Goal: Book appointment/travel/reservation

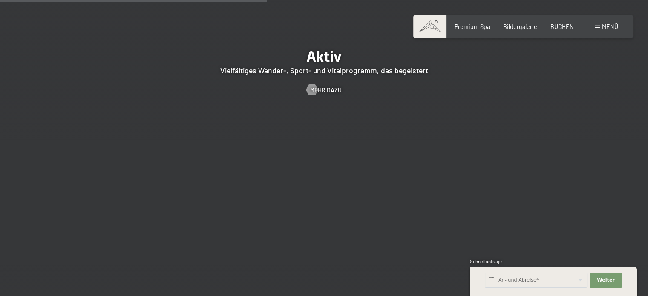
scroll to position [1703, 0]
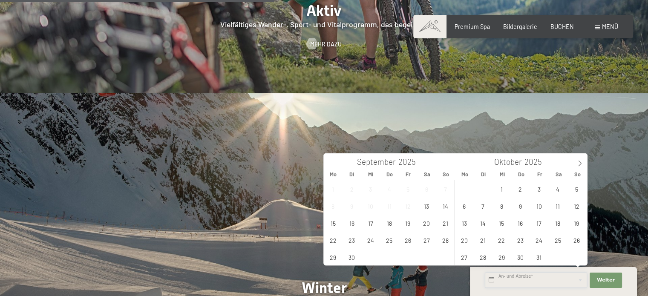
click at [535, 284] on input "text" at bounding box center [536, 280] width 102 height 15
click at [444, 221] on span "21" at bounding box center [445, 223] width 17 height 17
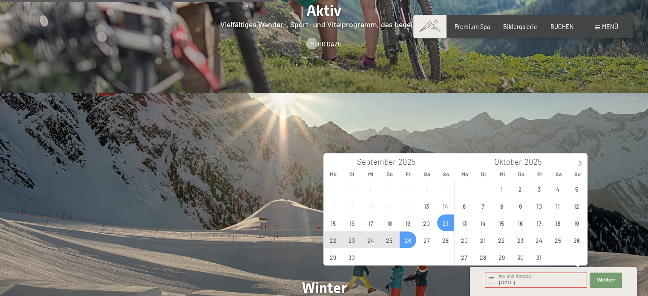
click at [412, 240] on span "26" at bounding box center [407, 240] width 17 height 17
type input "So. 21.09.2025 - Fr. 26.09.2025"
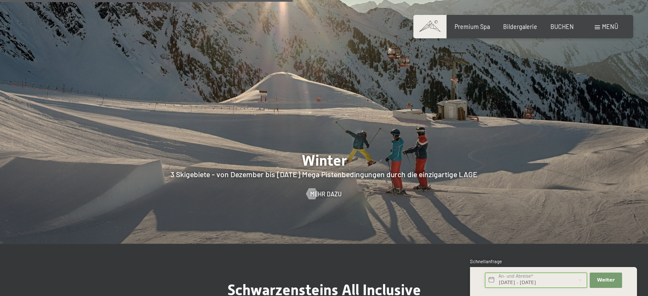
scroll to position [1831, 0]
click at [600, 277] on span "Weiter" at bounding box center [606, 280] width 18 height 7
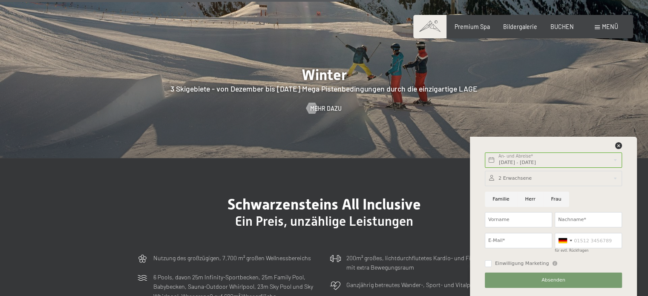
scroll to position [1874, 0]
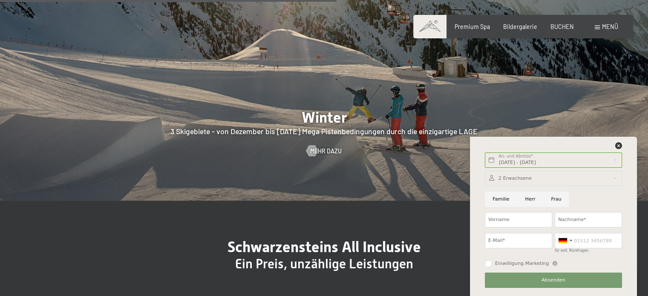
click at [551, 199] on input "Frau" at bounding box center [556, 199] width 26 height 15
radio input "true"
click at [569, 220] on input "Nachname*" at bounding box center [587, 219] width 67 height 15
type input "Eigner"
type input "[PERSON_NAME] Und [PERSON_NAME]"
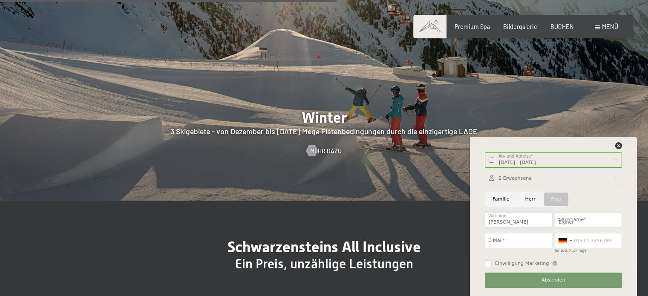
type input "[PERSON_NAME][EMAIL_ADDRESS][PERSON_NAME][DOMAIN_NAME]"
type input "066473672427"
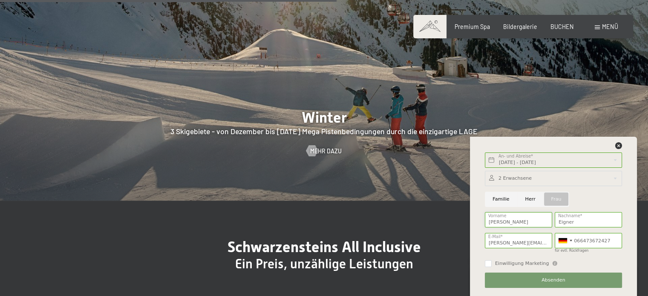
click at [511, 223] on input "Sabine Und Thomas" at bounding box center [518, 219] width 67 height 15
click at [506, 222] on input "Sabine Und Thomas" at bounding box center [518, 219] width 67 height 15
drag, startPoint x: 504, startPoint y: 222, endPoint x: 533, endPoint y: 219, distance: 29.1
click at [532, 221] on input "Sabine Und Thomas" at bounding box center [518, 219] width 67 height 15
type input "Sabine"
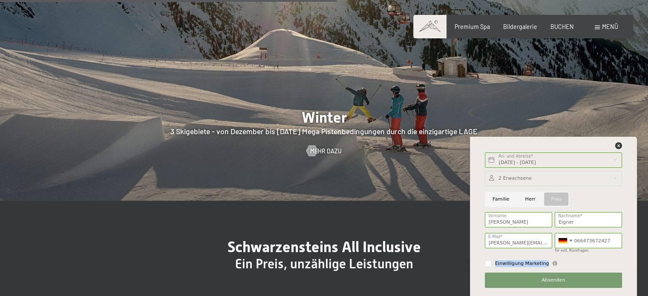
click at [606, 255] on div "2 Erwachsene 2 Erwachsene Älter als 14 Jahre 0 Kinder Bis 14 Jahre Übernehmen F…" at bounding box center [553, 229] width 140 height 123
drag, startPoint x: 612, startPoint y: 238, endPoint x: 564, endPoint y: 250, distance: 49.5
click at [564, 250] on div "Germany (Deutschland) +49 Italy (Italia) +39 Austria (Österreich) +43 Switzerla…" at bounding box center [588, 243] width 70 height 26
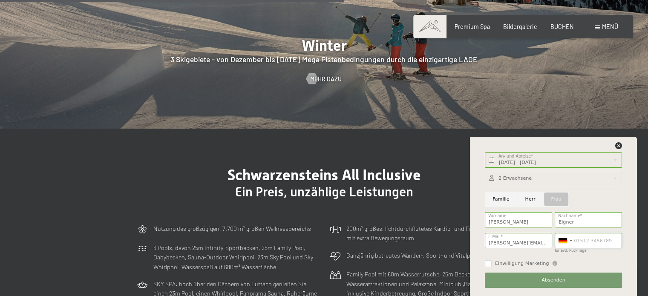
scroll to position [1959, 0]
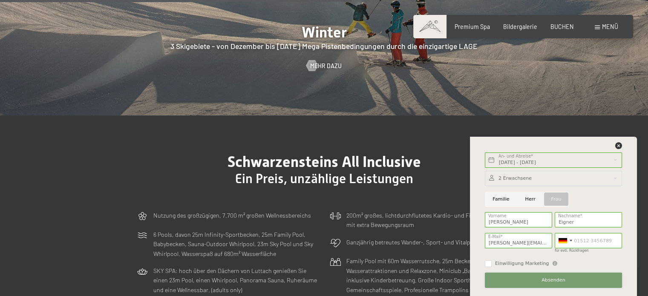
click at [577, 281] on button "Absenden" at bounding box center [553, 280] width 137 height 15
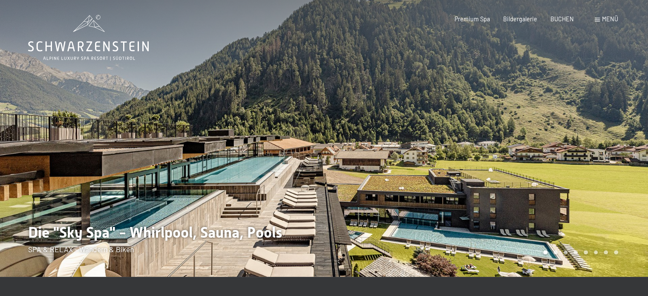
click at [598, 18] on span at bounding box center [596, 20] width 5 height 4
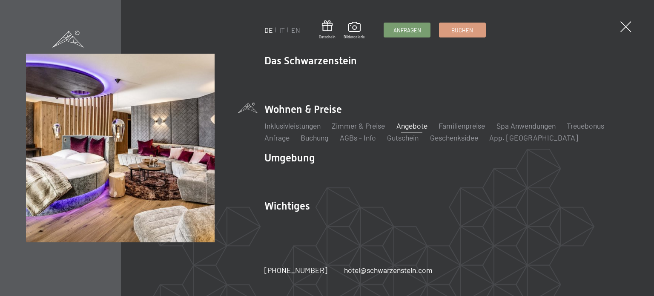
click at [409, 129] on link "Angebote" at bounding box center [411, 125] width 31 height 9
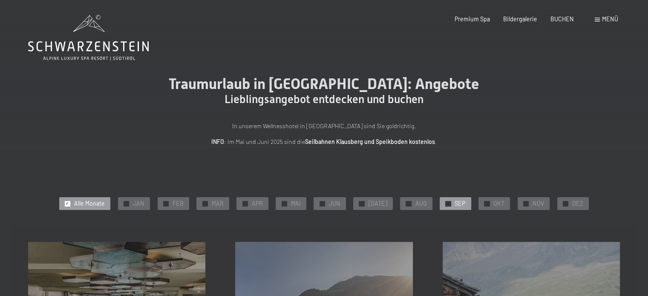
click at [455, 206] on span "SEP" at bounding box center [459, 203] width 11 height 9
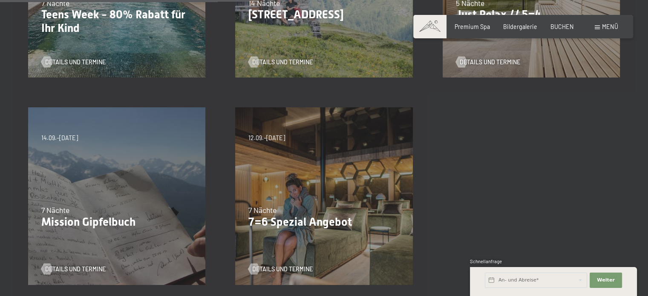
scroll to position [341, 0]
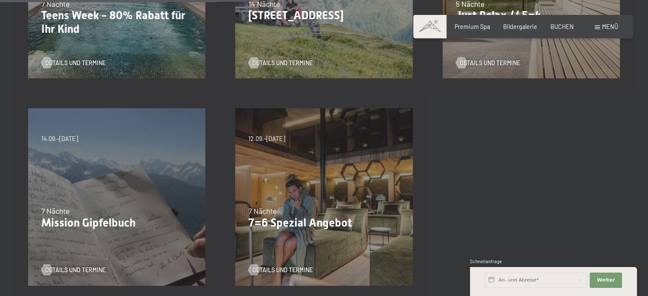
click at [310, 195] on div "04.10.–[DATE] 01.11.–[DATE] 10.01.–[DATE] 07.03.–[DATE] 16.05.–[DATE] 06.06.–[D…" at bounding box center [323, 196] width 207 height 207
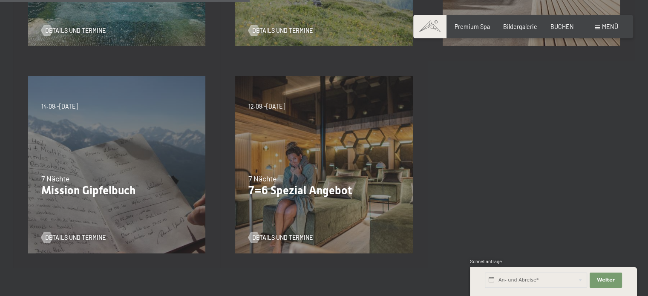
scroll to position [426, 0]
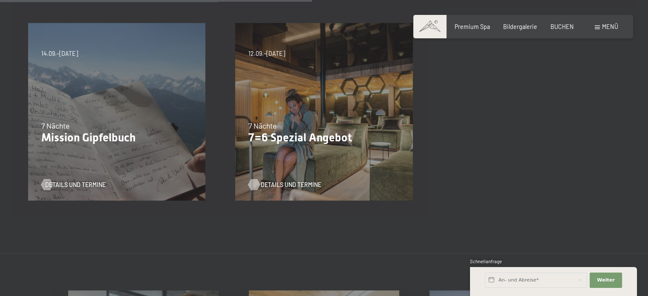
click at [297, 184] on span "Details und Termine" at bounding box center [291, 185] width 60 height 9
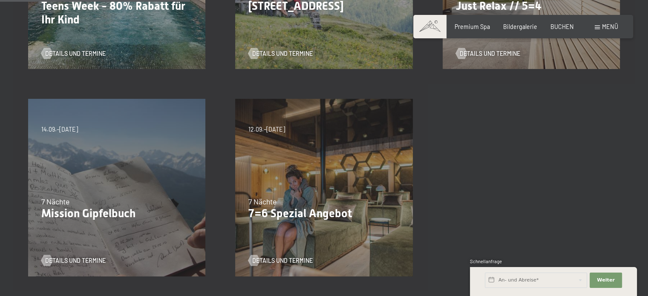
scroll to position [213, 0]
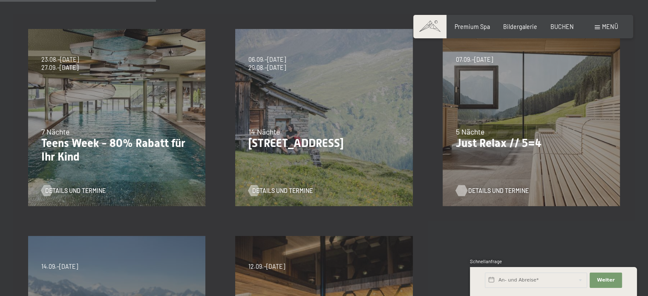
click at [491, 186] on span "Details und Termine" at bounding box center [498, 190] width 60 height 9
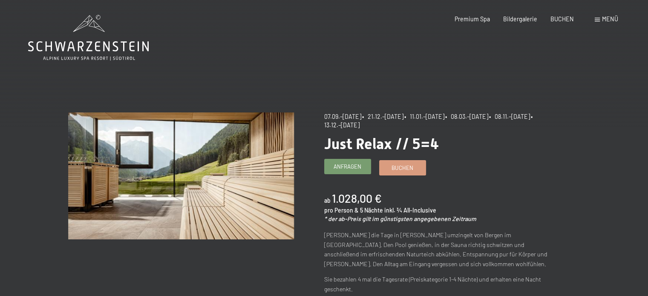
click at [356, 168] on span "Anfragen" at bounding box center [347, 167] width 28 height 8
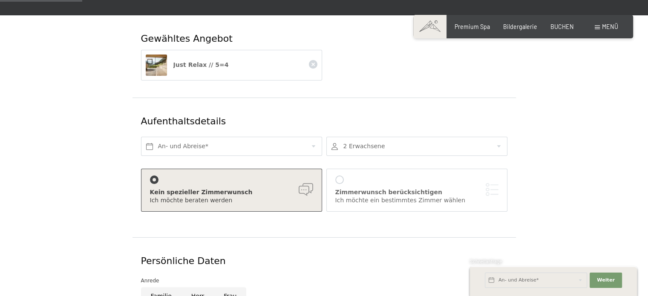
scroll to position [128, 0]
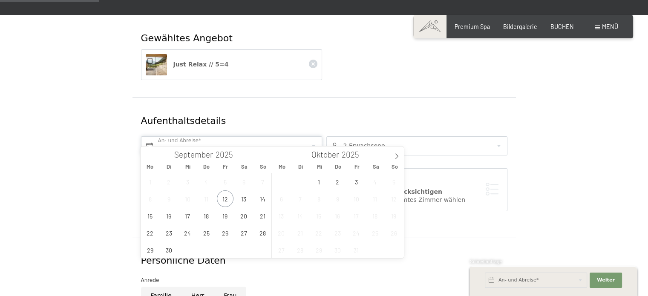
click at [311, 136] on input "text" at bounding box center [231, 145] width 181 height 19
click at [262, 201] on span "14" at bounding box center [262, 198] width 17 height 17
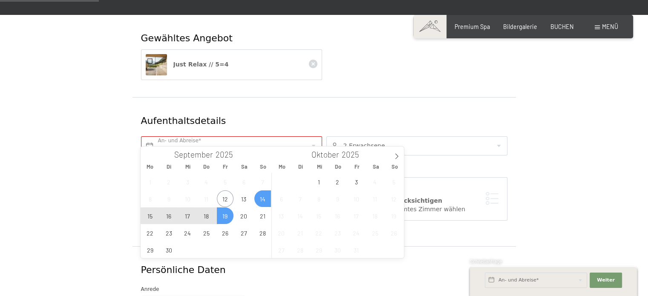
click at [220, 220] on span "19" at bounding box center [225, 215] width 17 height 17
type input "So. [DATE] - [DATE]"
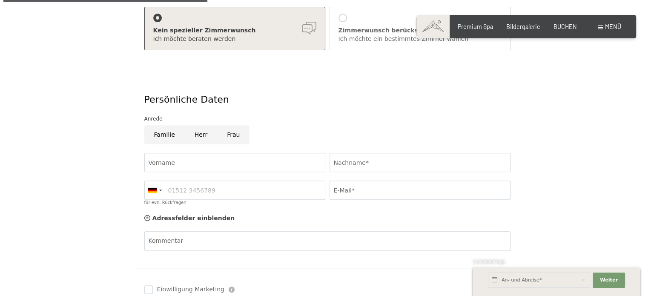
scroll to position [213, 0]
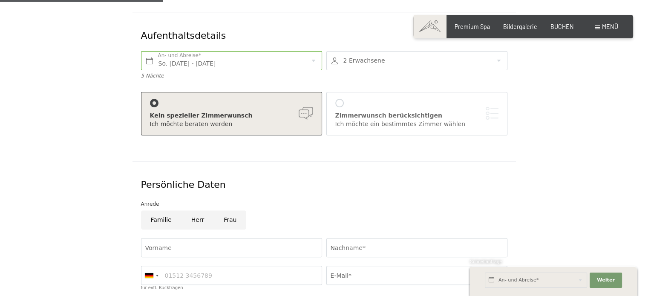
click at [337, 99] on div at bounding box center [339, 103] width 9 height 9
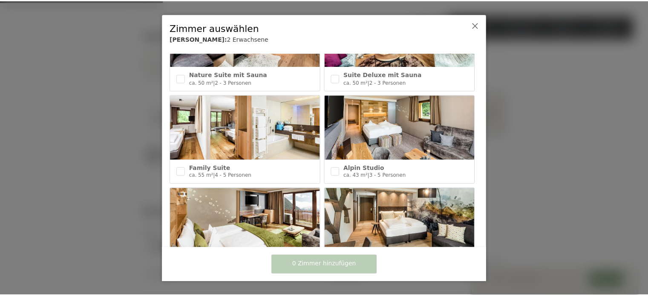
scroll to position [255, 0]
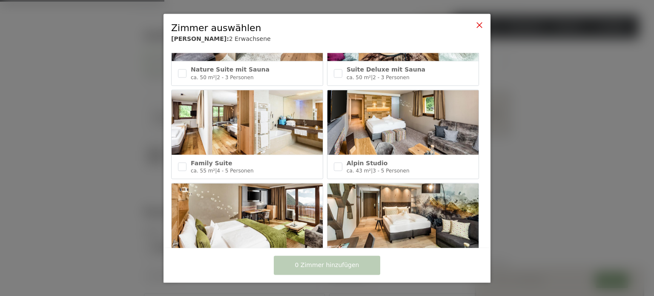
click at [480, 21] on icon at bounding box center [479, 24] width 7 height 7
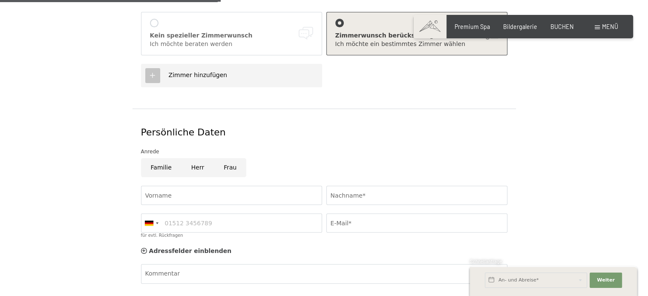
scroll to position [298, 0]
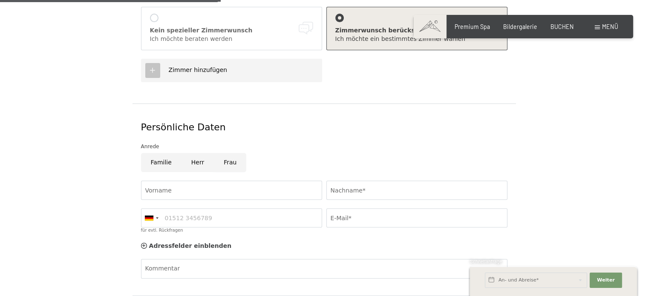
click at [224, 153] on input "Frau" at bounding box center [230, 162] width 32 height 19
radio input "true"
click at [218, 181] on input "Vorname" at bounding box center [231, 190] width 181 height 19
type input "Sabine Und Thomas"
type input "Eigner"
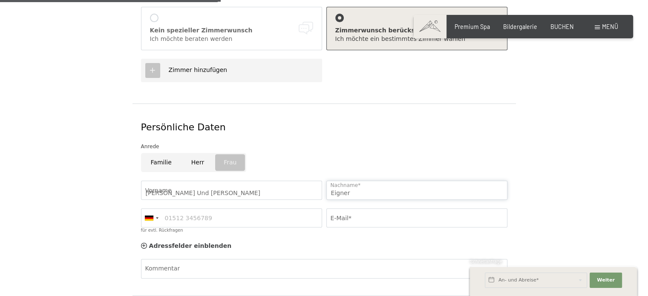
type input "066473672427"
type input "sabine.eigner@outlook.com"
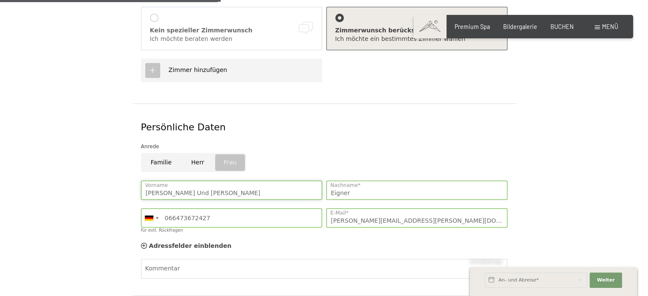
click at [165, 181] on input "Sabine Und Thomas" at bounding box center [231, 190] width 181 height 19
drag, startPoint x: 164, startPoint y: 181, endPoint x: 227, endPoint y: 184, distance: 62.2
click at [227, 184] on input "Sabine Und Thomas" at bounding box center [231, 190] width 181 height 19
type input "Sabine"
click at [295, 238] on div "Adressfelder einblenden Adressfelder ausblenden" at bounding box center [324, 246] width 370 height 17
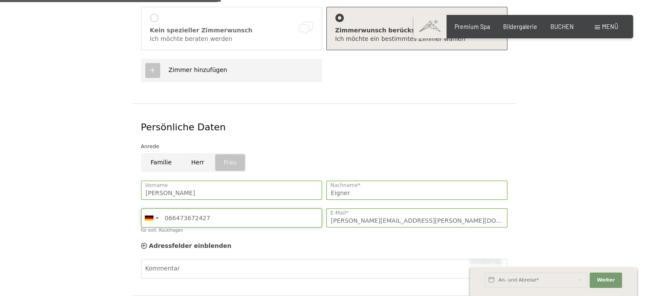
drag, startPoint x: 164, startPoint y: 206, endPoint x: 206, endPoint y: 207, distance: 42.6
click at [206, 208] on input "066473672427" at bounding box center [231, 217] width 181 height 19
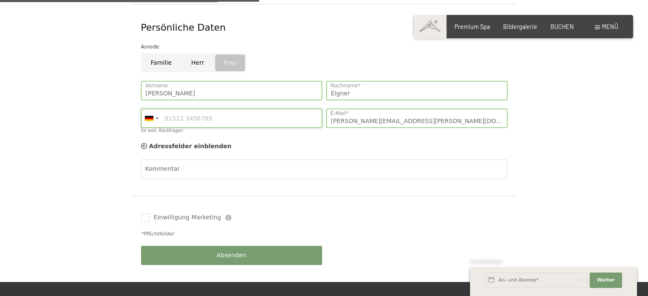
scroll to position [426, 0]
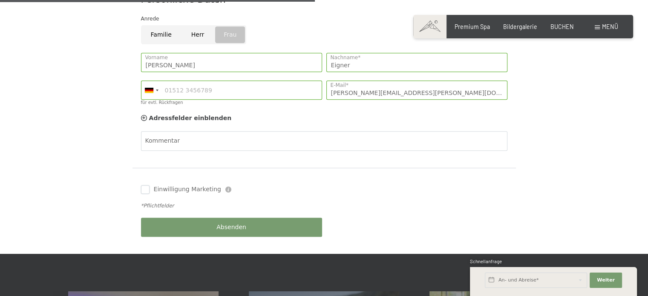
click at [145, 185] on input "Einwilligung Marketing" at bounding box center [145, 189] width 9 height 9
checkbox input "true"
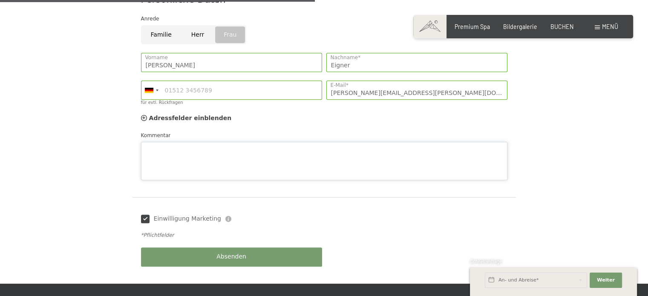
click at [212, 131] on div "Kommentar" at bounding box center [324, 155] width 366 height 49
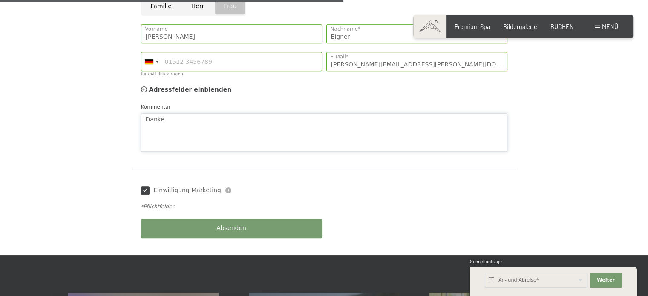
scroll to position [554, 0]
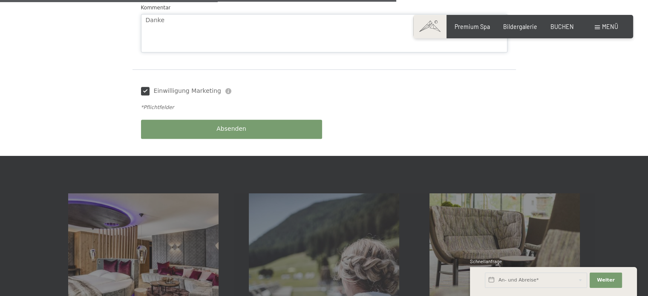
type textarea "Danke"
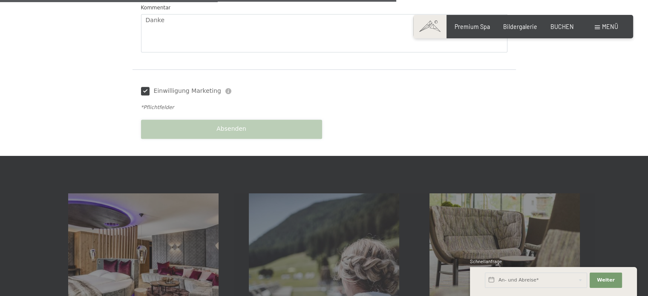
click at [225, 125] on span "Absenden" at bounding box center [231, 129] width 30 height 9
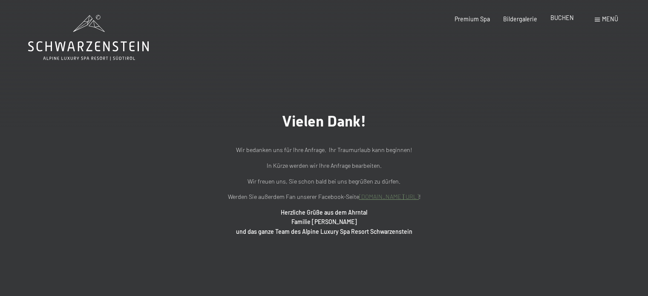
click at [561, 20] on span "BUCHEN" at bounding box center [561, 17] width 23 height 7
click at [569, 17] on span "BUCHEN" at bounding box center [561, 17] width 23 height 7
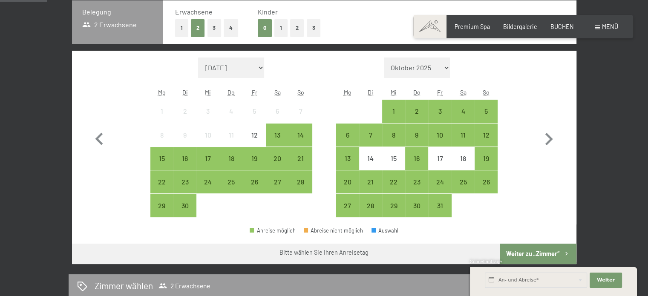
scroll to position [213, 0]
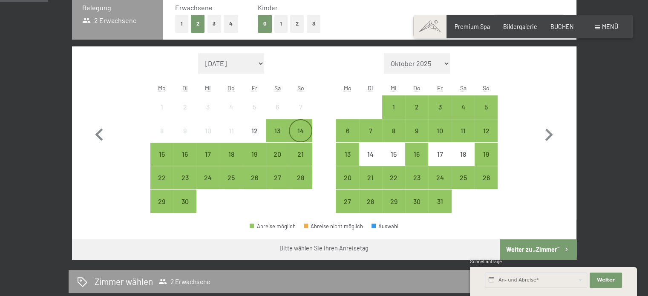
click at [301, 129] on div "14" at bounding box center [300, 137] width 21 height 21
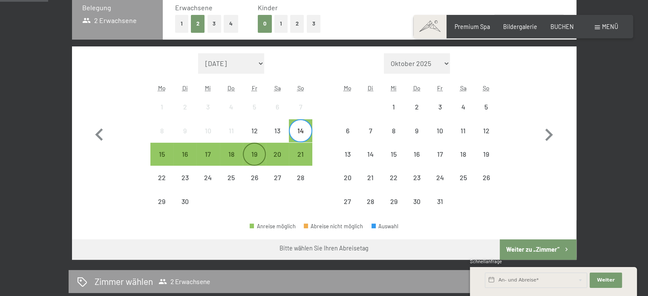
click at [256, 157] on div "19" at bounding box center [254, 161] width 21 height 21
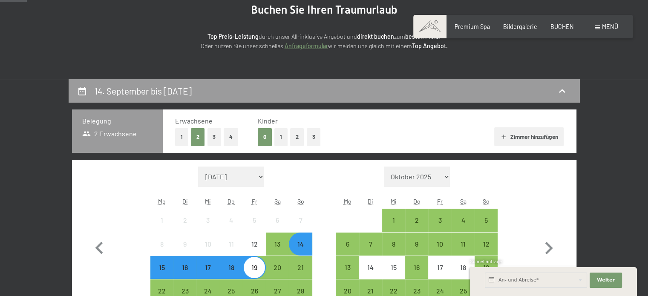
scroll to position [85, 0]
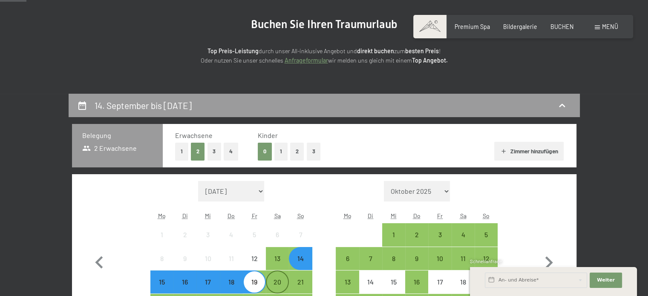
click at [279, 281] on div "20" at bounding box center [277, 288] width 21 height 21
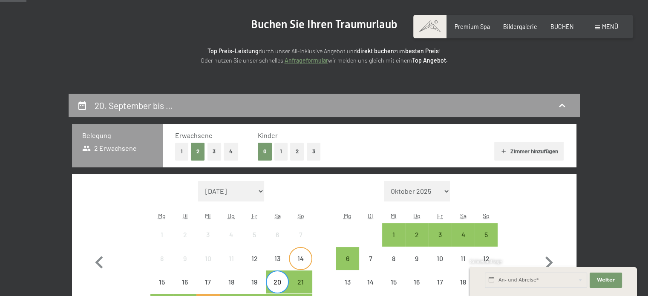
click at [298, 262] on div "14" at bounding box center [300, 265] width 21 height 21
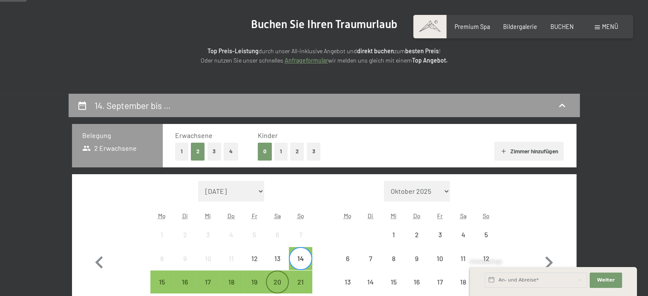
click at [283, 284] on div "20" at bounding box center [277, 288] width 21 height 21
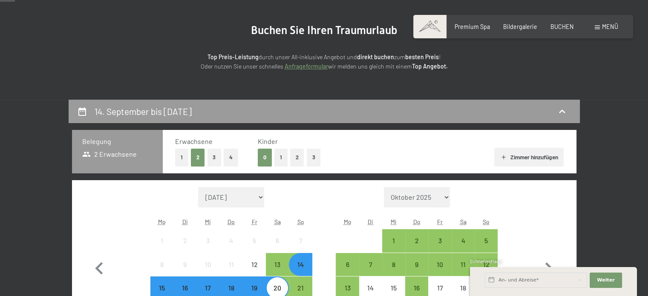
scroll to position [0, 0]
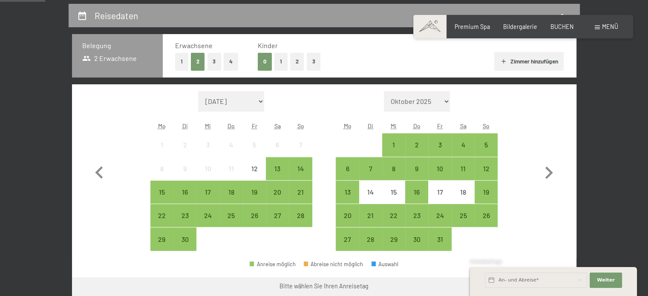
scroll to position [213, 0]
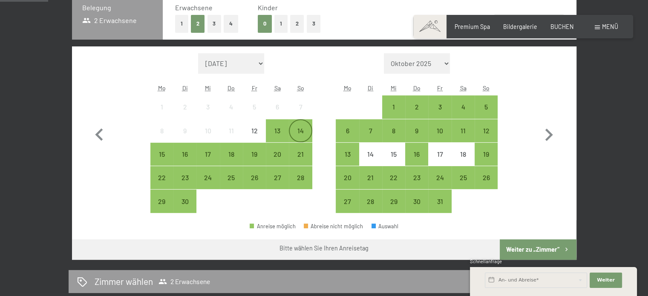
click at [299, 129] on div "14" at bounding box center [300, 137] width 21 height 21
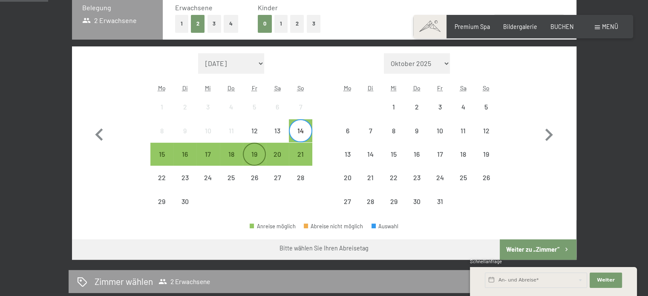
click at [251, 160] on div "19" at bounding box center [254, 161] width 21 height 21
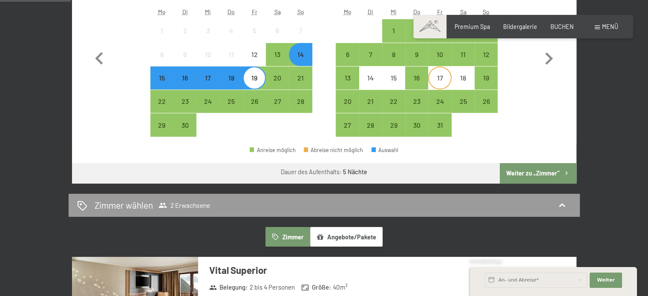
scroll to position [298, 0]
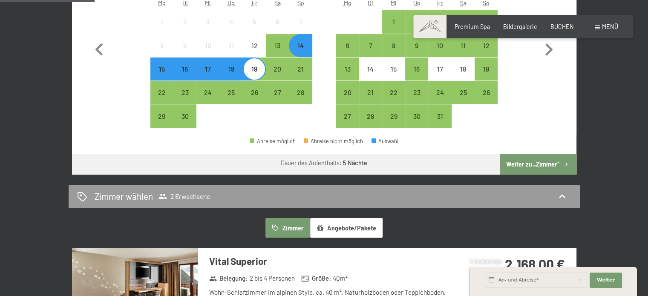
click at [541, 160] on button "Weiter zu „Zimmer“" at bounding box center [537, 164] width 76 height 20
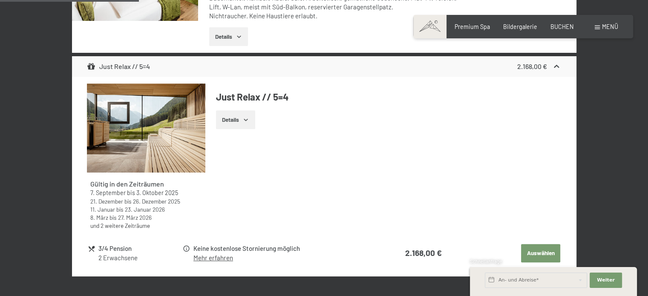
scroll to position [349, 0]
drag, startPoint x: 539, startPoint y: 252, endPoint x: 533, endPoint y: 244, distance: 10.0
click at [538, 250] on button "Auswählen" at bounding box center [540, 253] width 39 height 19
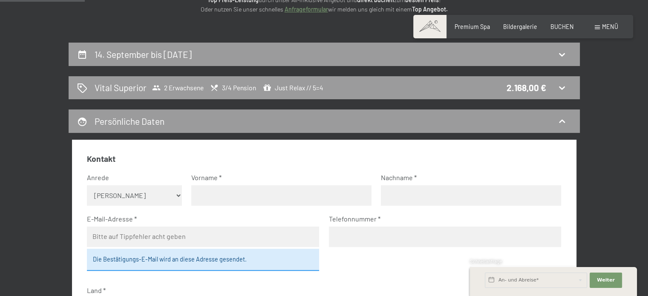
scroll to position [94, 0]
